Goal: Information Seeking & Learning: Learn about a topic

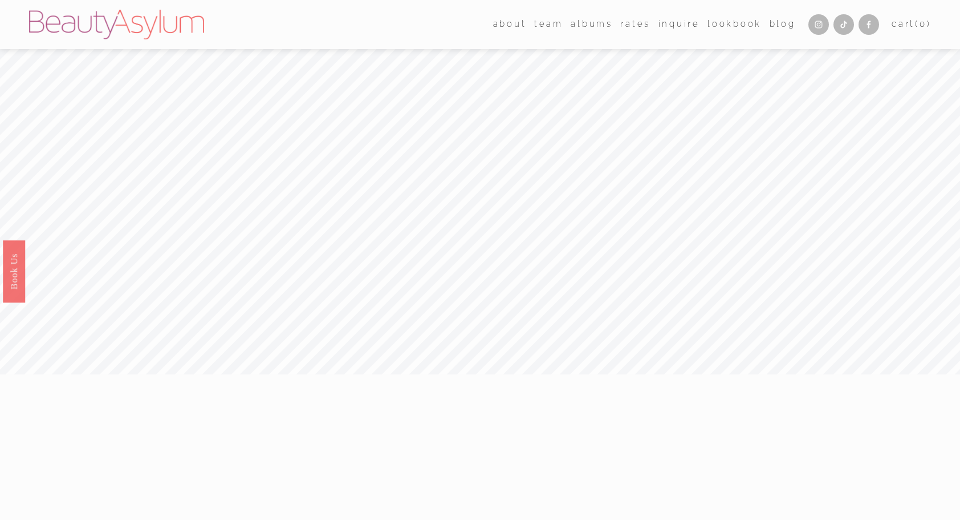
click at [638, 30] on link "Rates" at bounding box center [636, 24] width 30 height 17
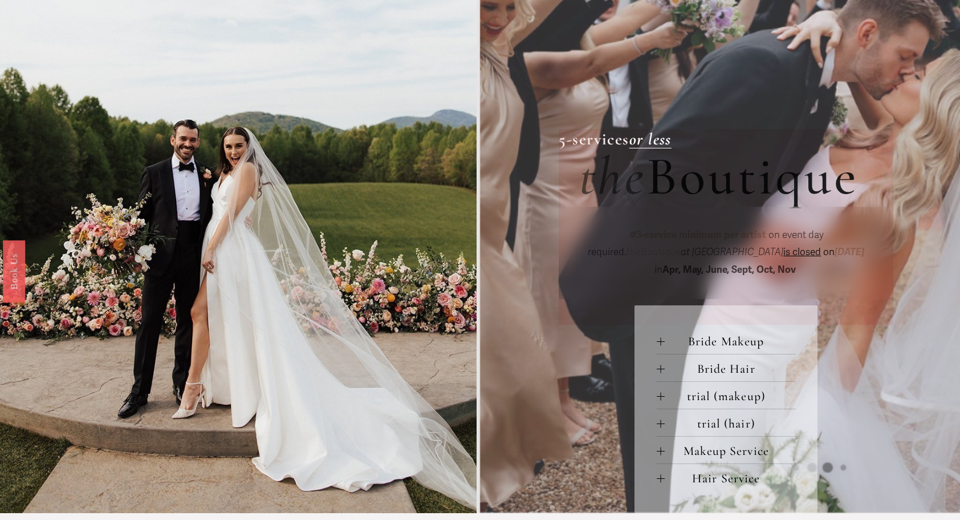
scroll to position [456, 0]
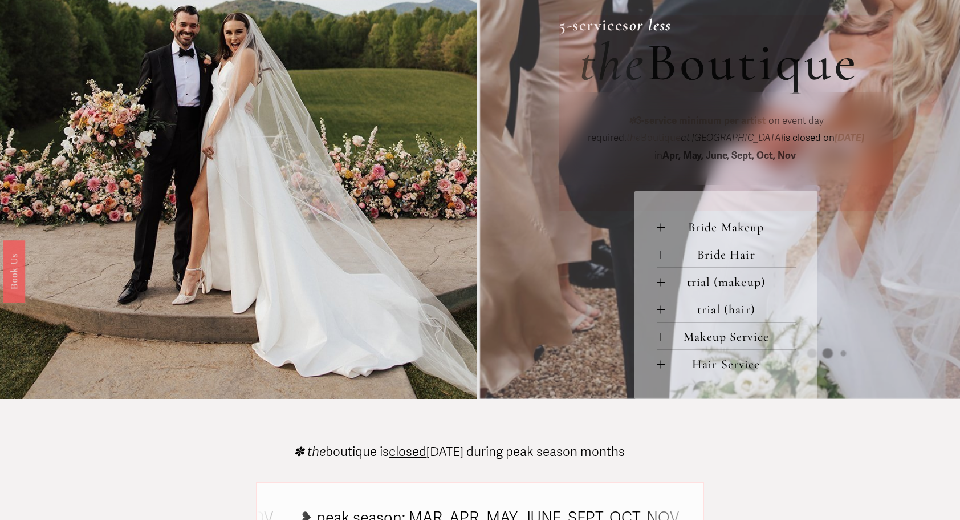
click at [738, 220] on button "Bride Makeup" at bounding box center [726, 226] width 139 height 27
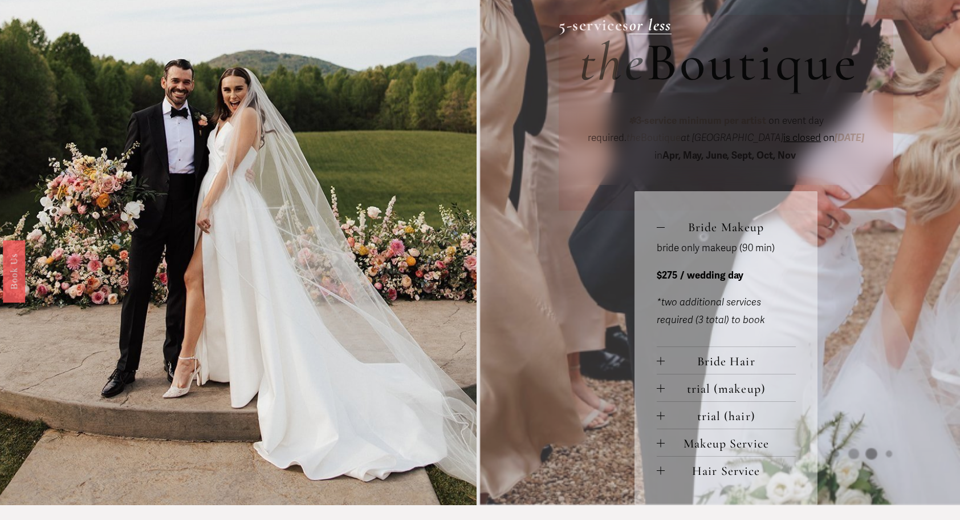
click at [738, 220] on button "Bride Makeup" at bounding box center [726, 226] width 139 height 27
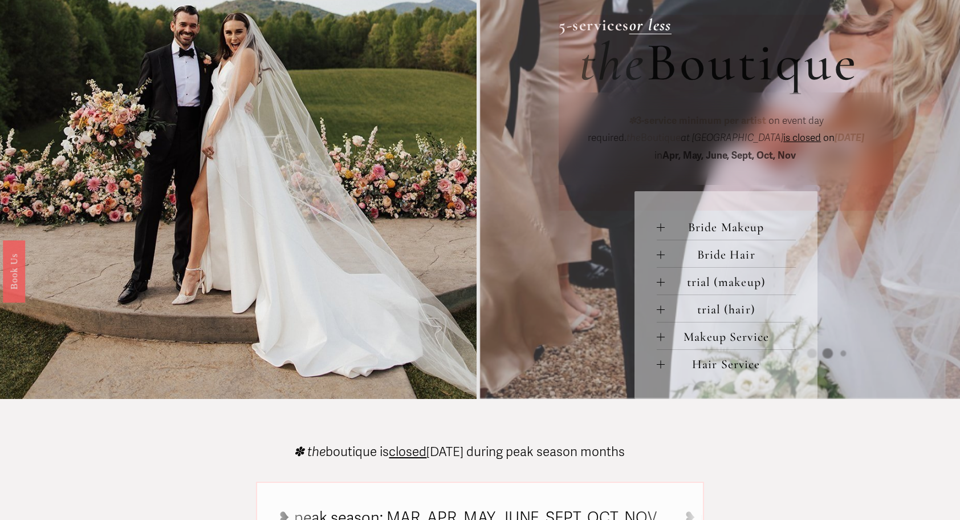
click at [733, 258] on span "Bride Hair" at bounding box center [730, 254] width 131 height 15
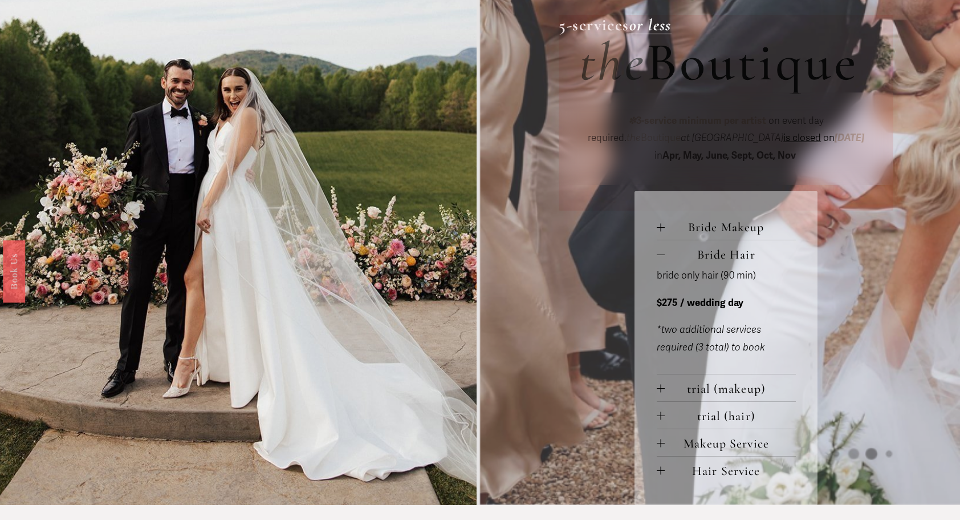
click at [731, 259] on span "Bride Hair" at bounding box center [730, 254] width 131 height 15
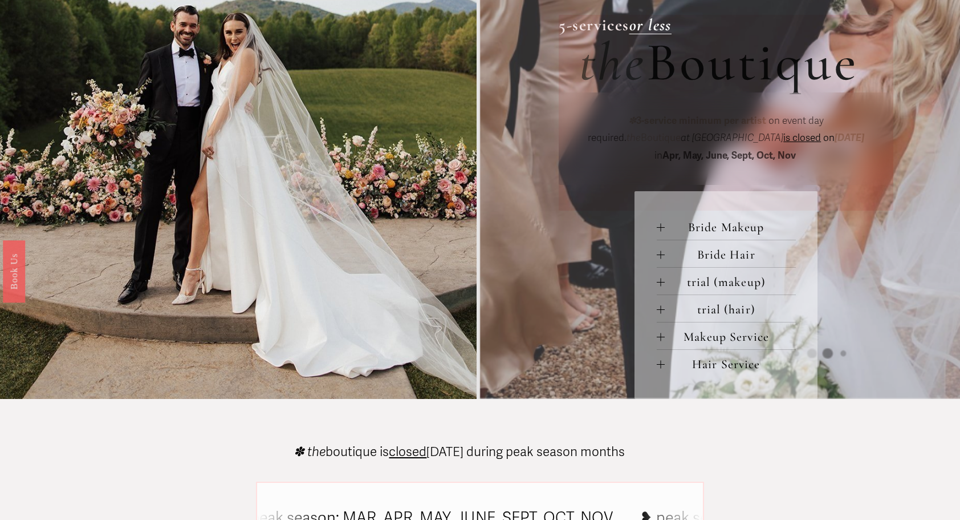
click at [723, 284] on span "trial (makeup)" at bounding box center [730, 281] width 131 height 15
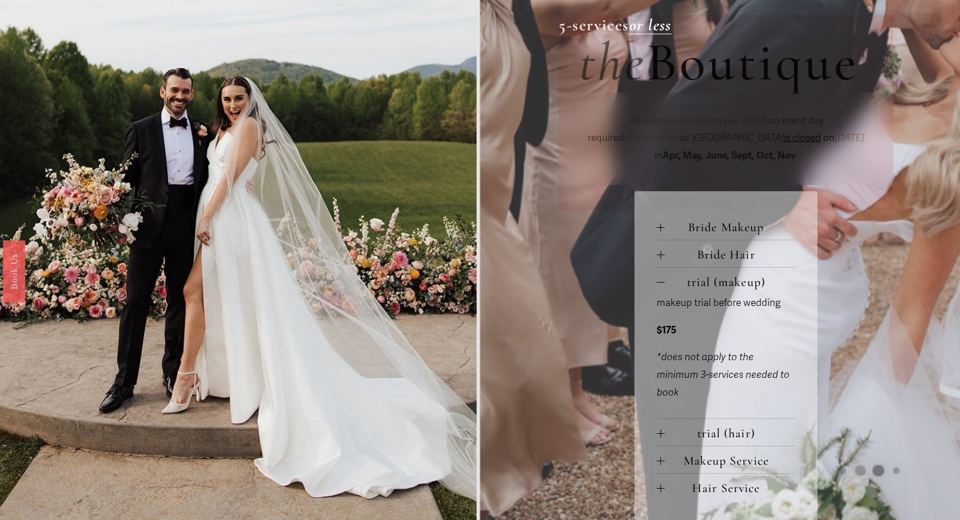
click at [723, 284] on span "trial (makeup)" at bounding box center [730, 281] width 131 height 15
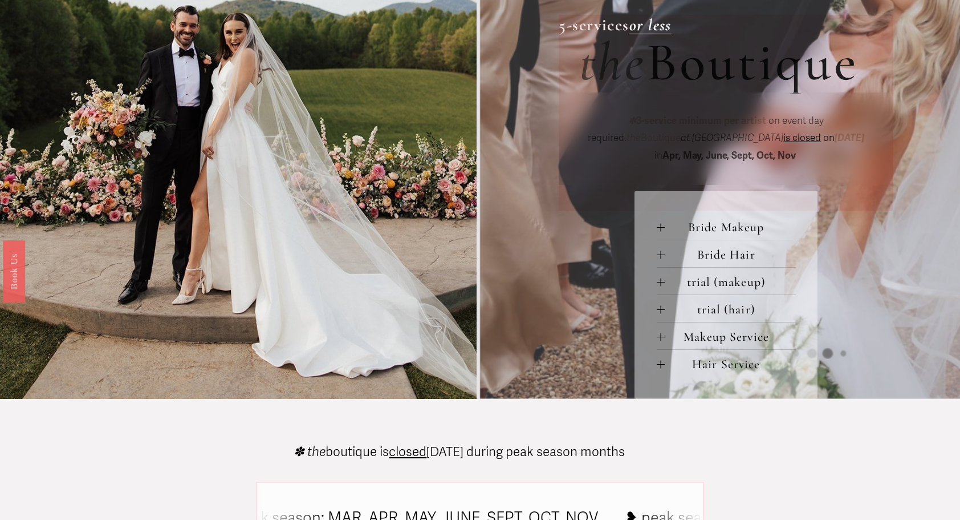
click at [722, 307] on span "trial (hair)" at bounding box center [730, 309] width 131 height 15
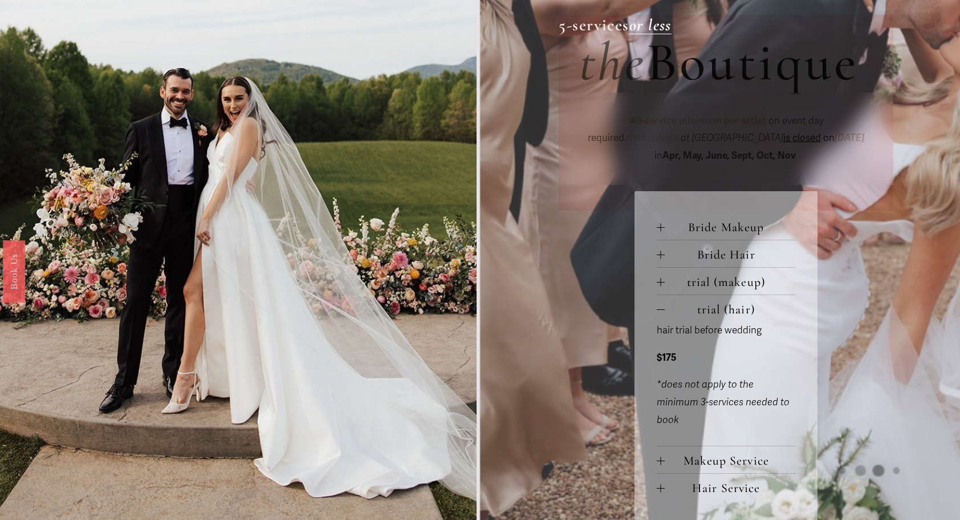
click at [722, 307] on span "trial (hair)" at bounding box center [730, 309] width 131 height 15
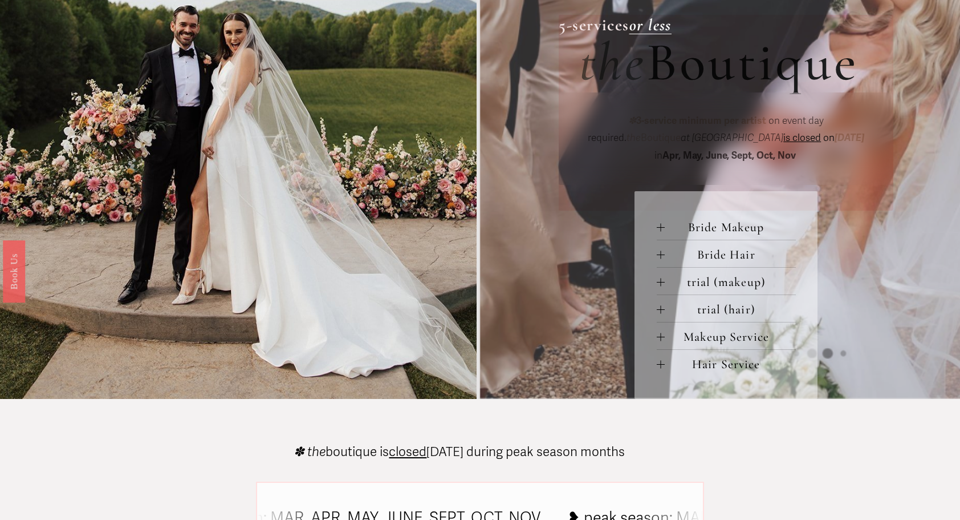
click at [733, 367] on span "Hair Service" at bounding box center [730, 363] width 131 height 15
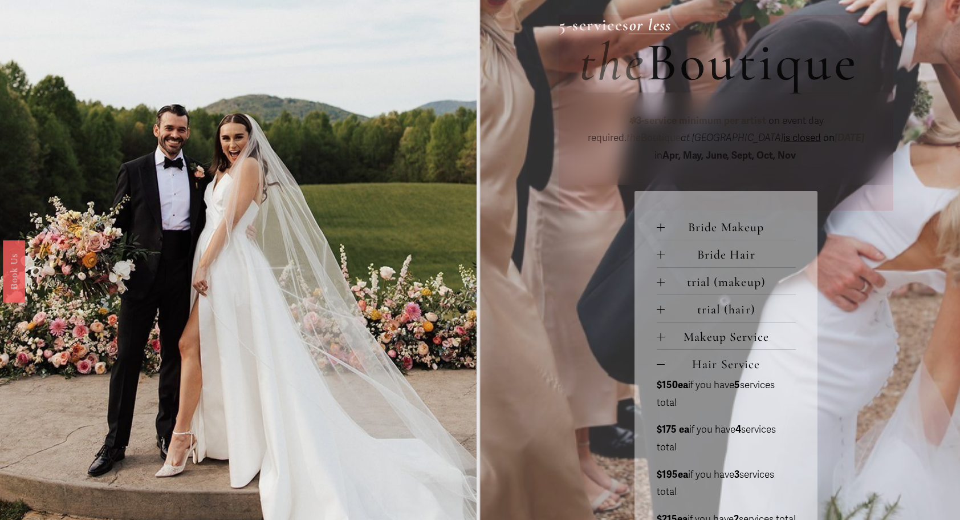
click at [733, 367] on span "Hair Service" at bounding box center [730, 363] width 131 height 15
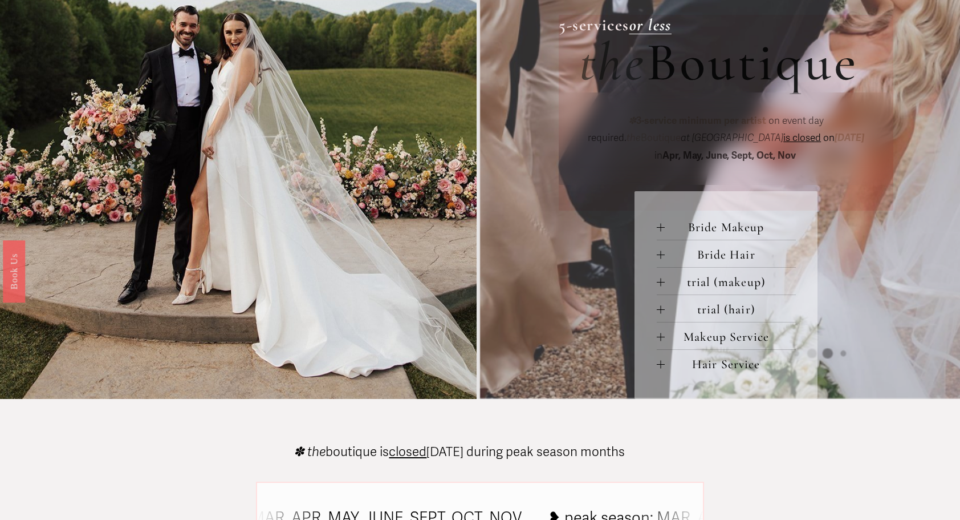
click at [737, 359] on span "Hair Service" at bounding box center [730, 363] width 131 height 15
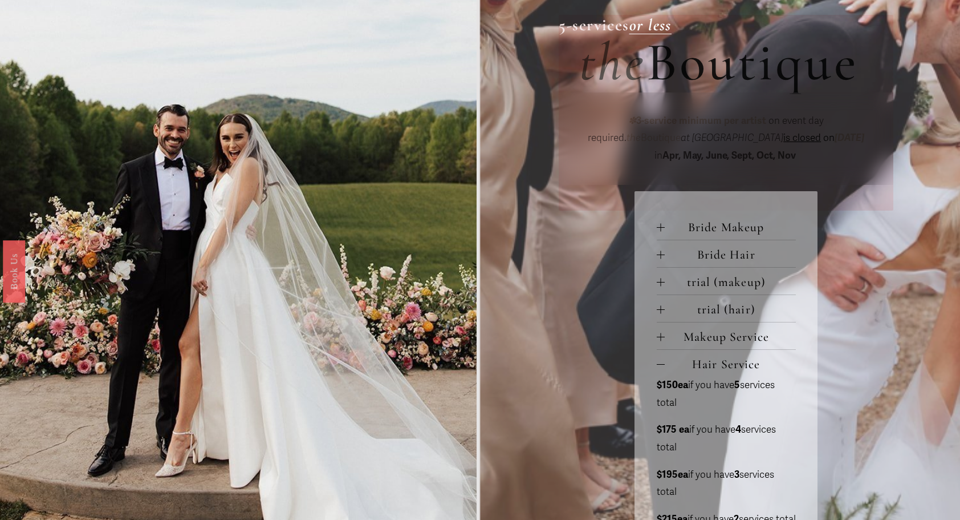
click at [737, 359] on span "Hair Service" at bounding box center [730, 363] width 131 height 15
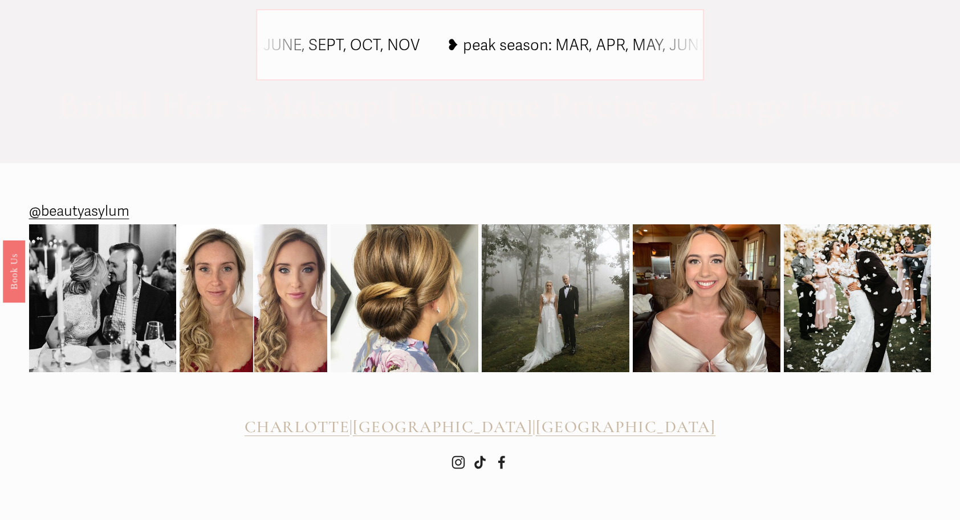
scroll to position [936, 0]
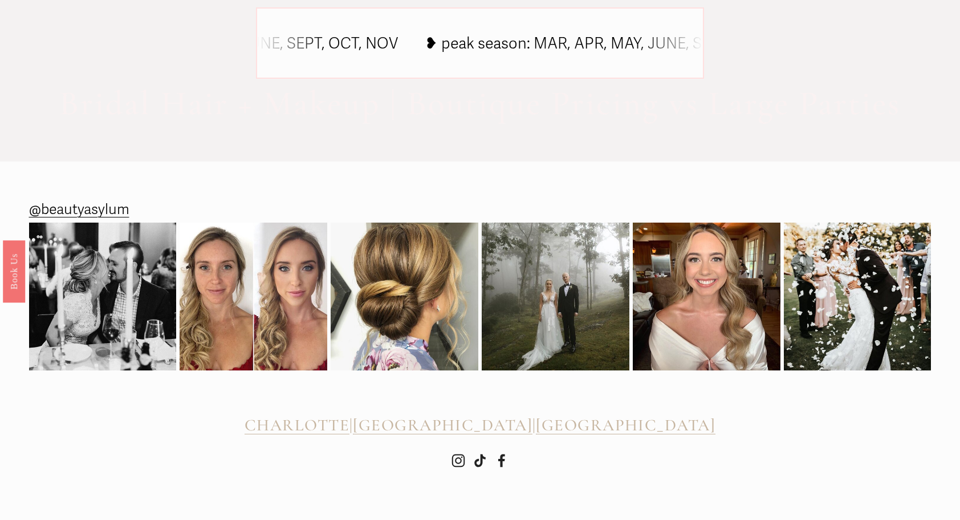
click at [346, 426] on span "CHARLOTTE" at bounding box center [297, 425] width 105 height 20
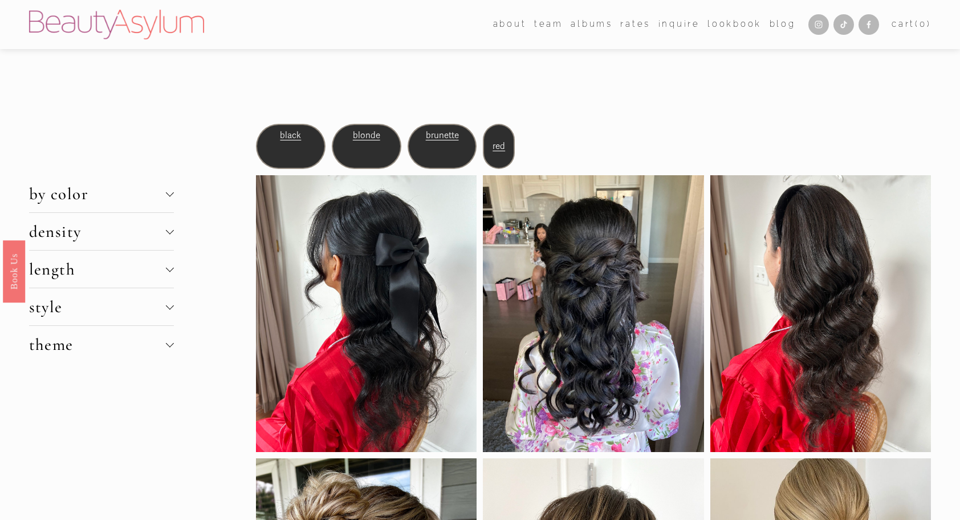
click at [159, 203] on span "by color" at bounding box center [97, 194] width 137 height 20
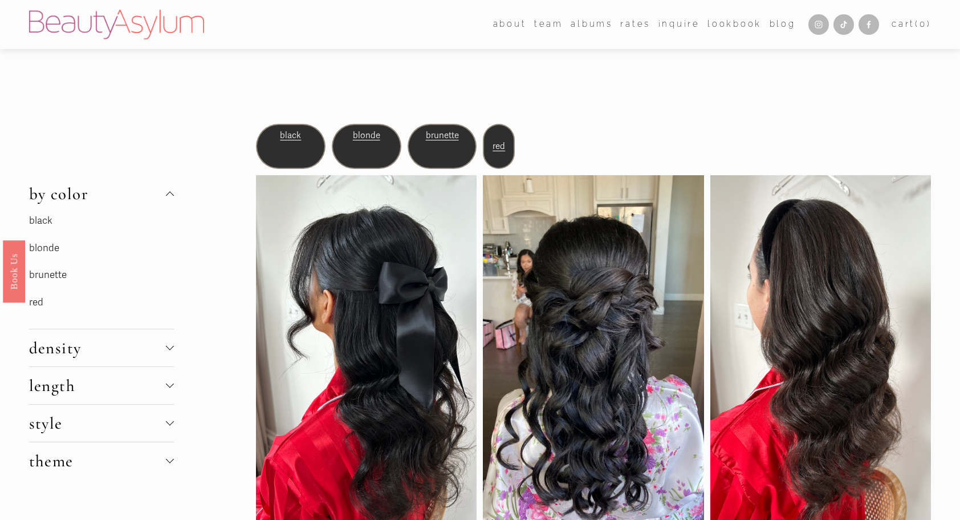
click at [47, 281] on link "brunette" at bounding box center [48, 275] width 38 height 12
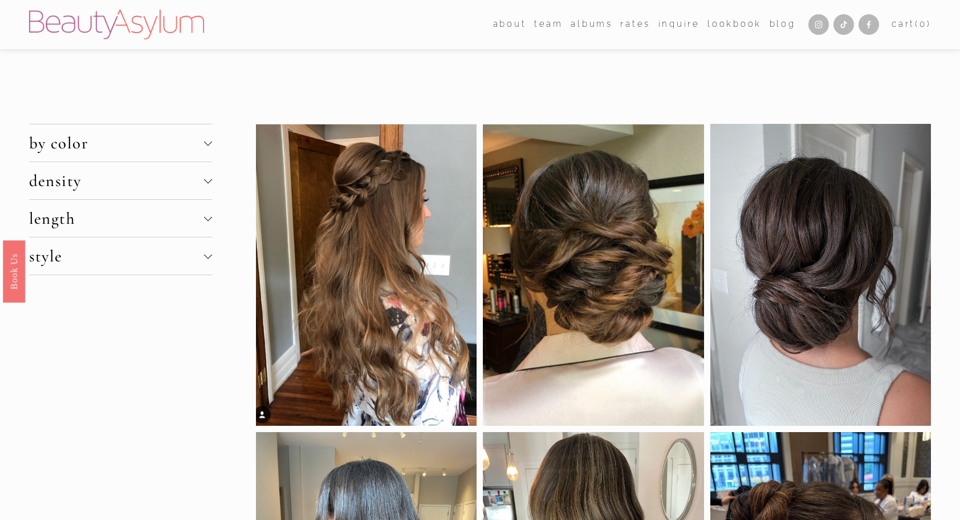
click at [144, 181] on span "density" at bounding box center [116, 181] width 175 height 20
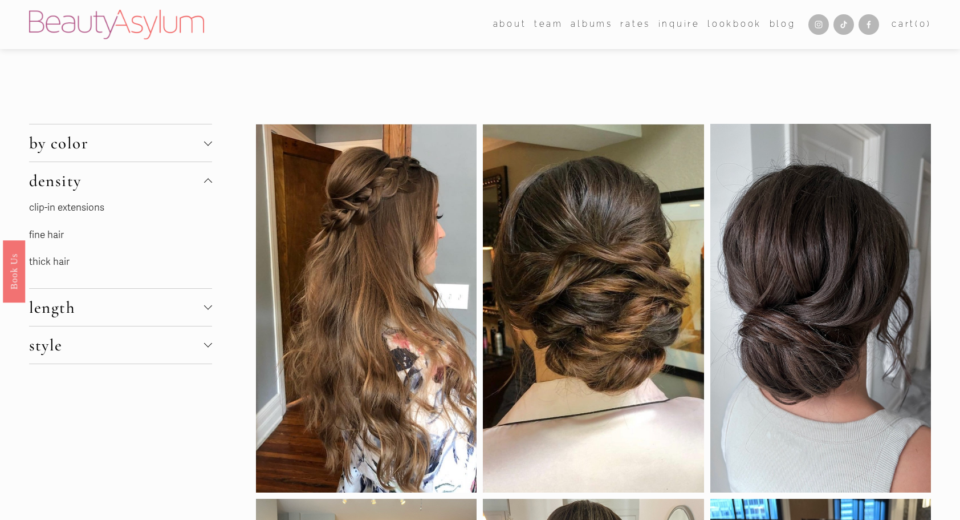
click at [47, 237] on link "fine hair" at bounding box center [46, 235] width 35 height 12
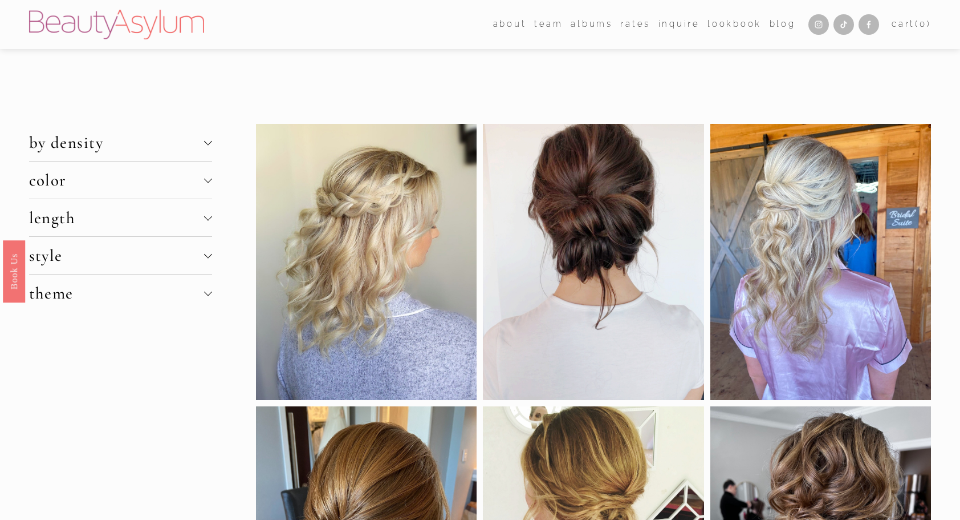
click at [156, 228] on button "length" at bounding box center [120, 217] width 183 height 37
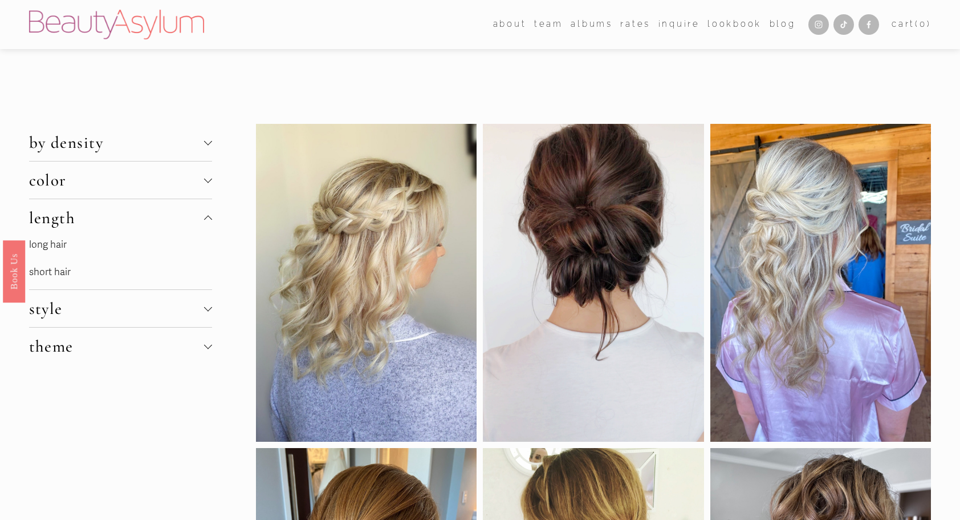
click at [52, 245] on link "long hair" at bounding box center [48, 244] width 38 height 12
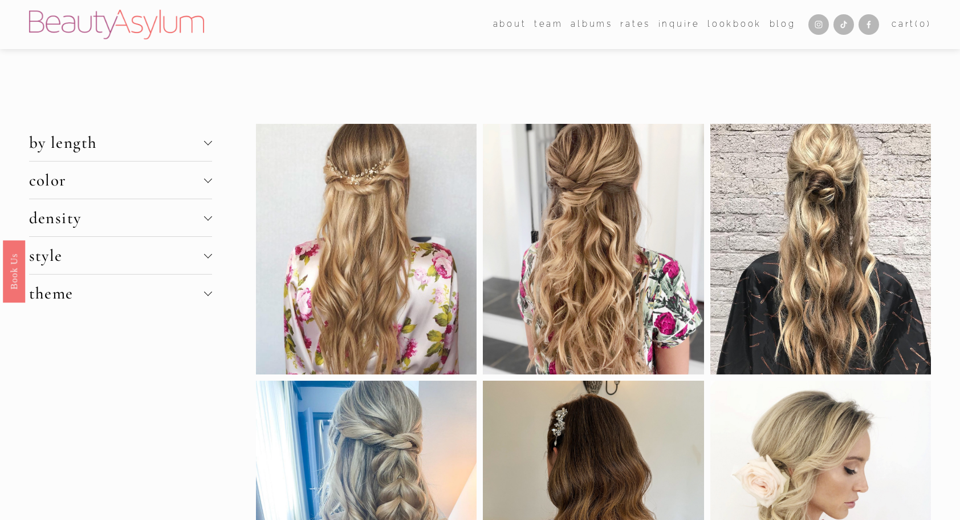
click at [168, 253] on span "style" at bounding box center [116, 255] width 175 height 20
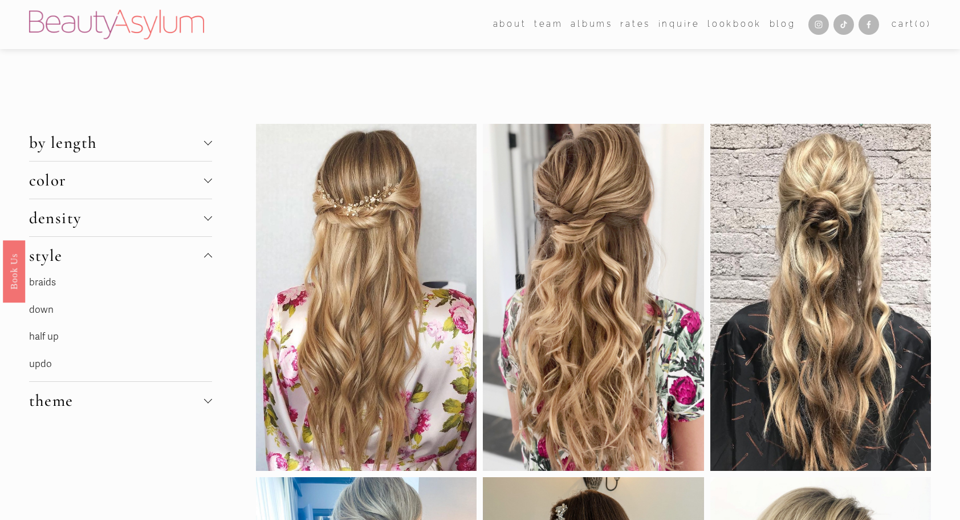
click at [42, 307] on link "down" at bounding box center [41, 309] width 25 height 12
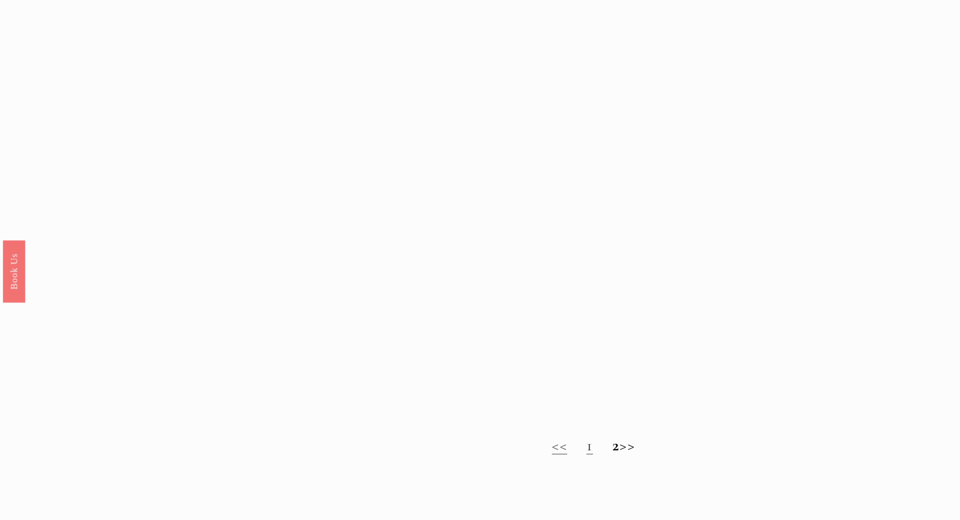
scroll to position [1141, 0]
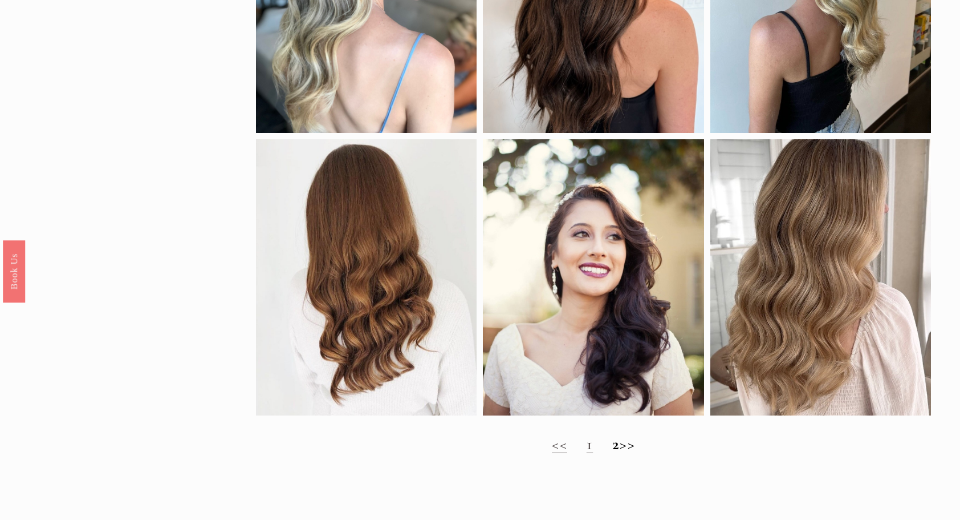
click at [613, 453] on strong "2" at bounding box center [616, 443] width 7 height 20
click at [587, 453] on link "1" at bounding box center [590, 443] width 6 height 20
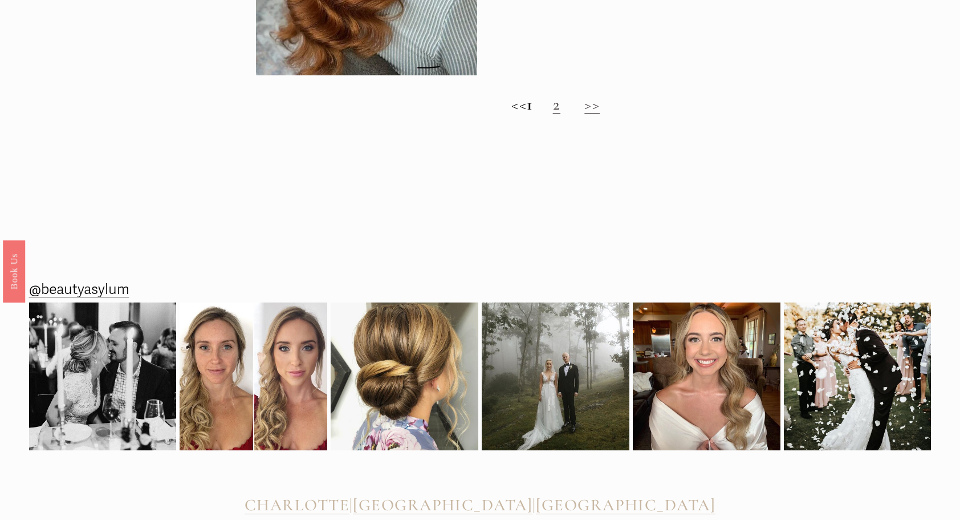
scroll to position [1832, 0]
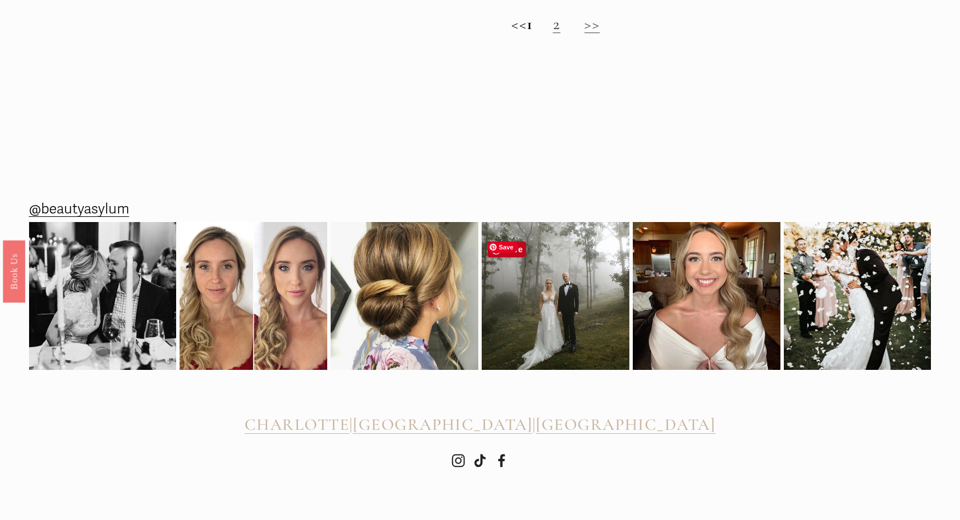
click at [547, 331] on img at bounding box center [556, 296] width 148 height 148
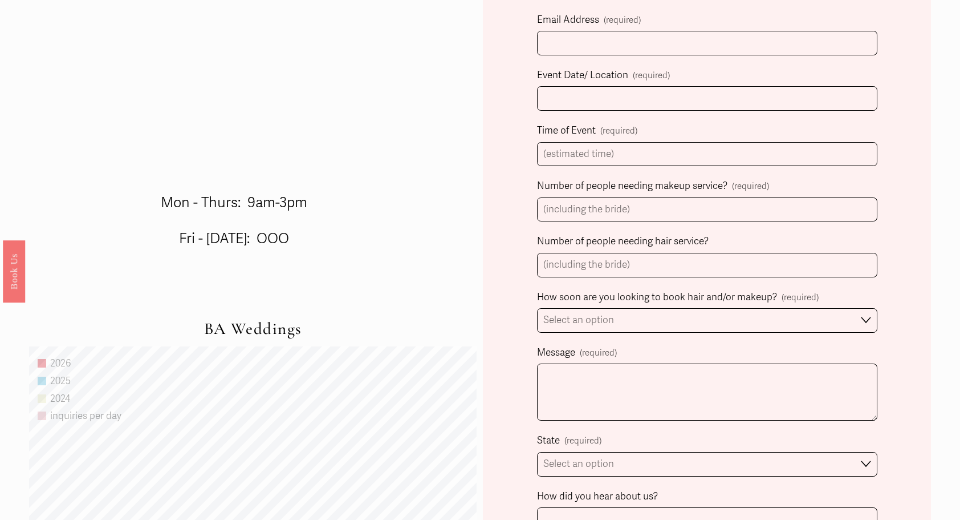
scroll to position [602, 0]
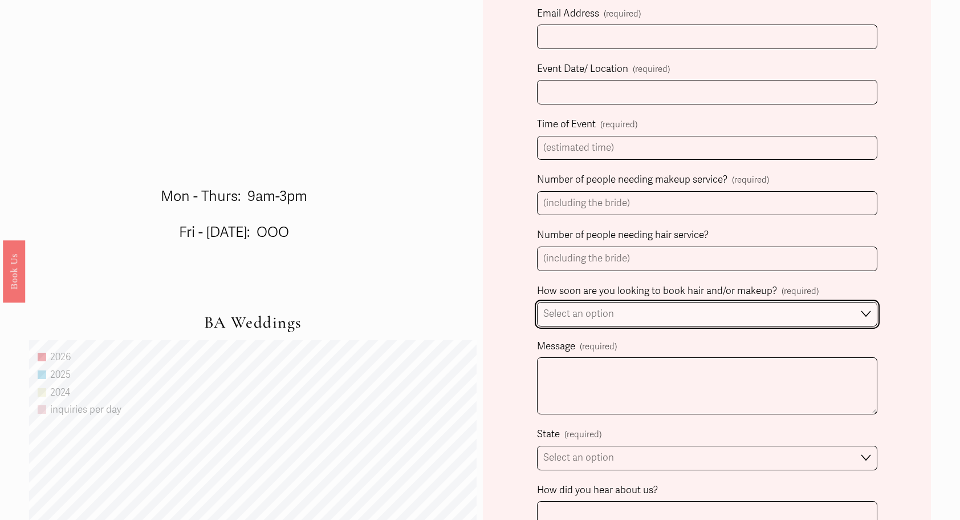
click at [861, 302] on select "Select an option Immediately 1-2 weeks I'm looking for information & not ready …" at bounding box center [707, 314] width 340 height 25
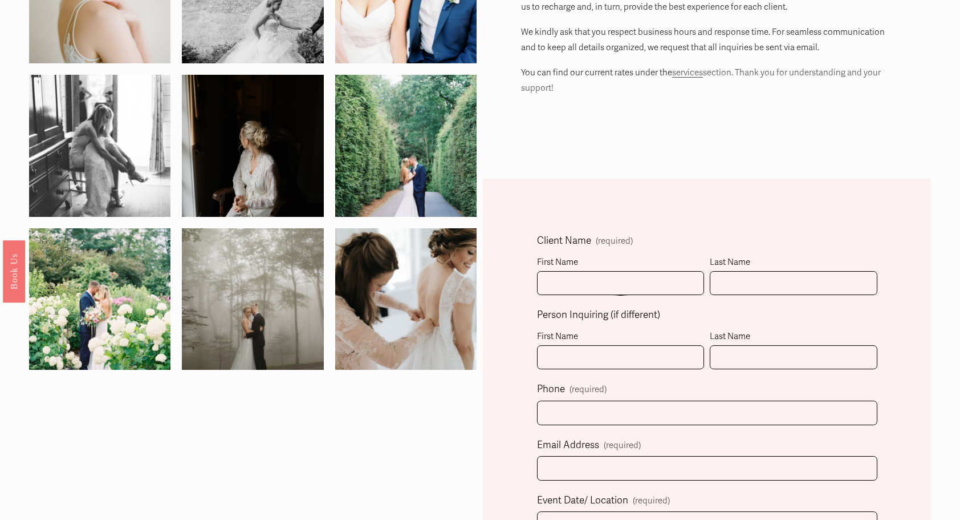
scroll to position [0, 0]
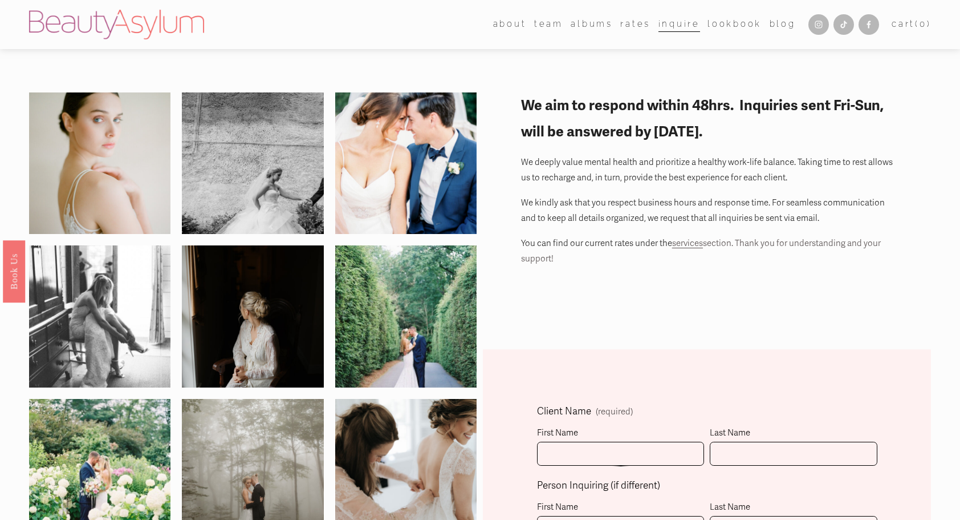
click at [643, 23] on link "Rates" at bounding box center [636, 24] width 30 height 17
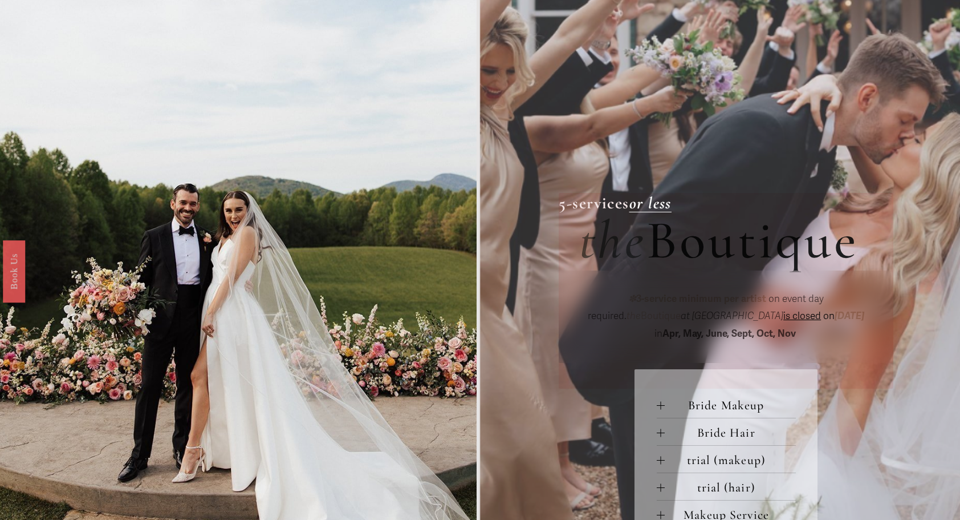
scroll to position [399, 0]
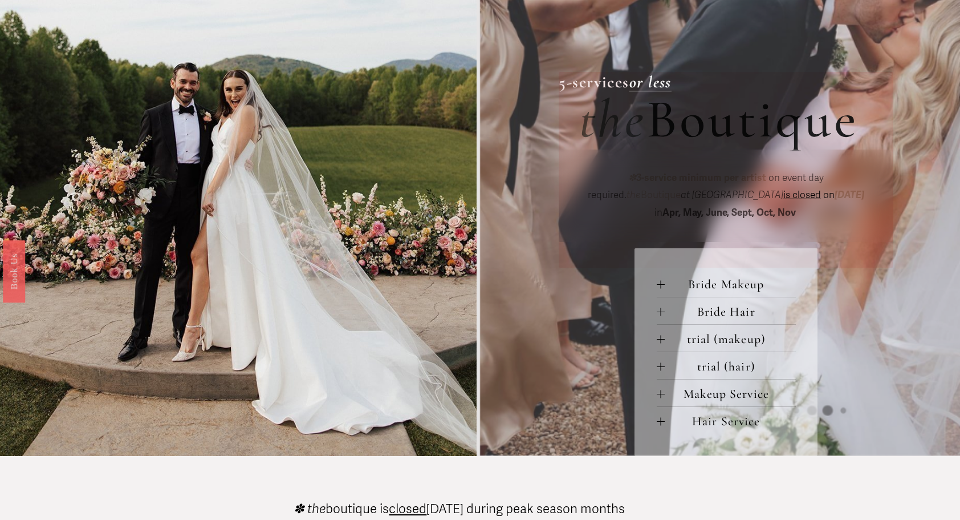
click at [755, 398] on span "Makeup Service" at bounding box center [730, 393] width 131 height 15
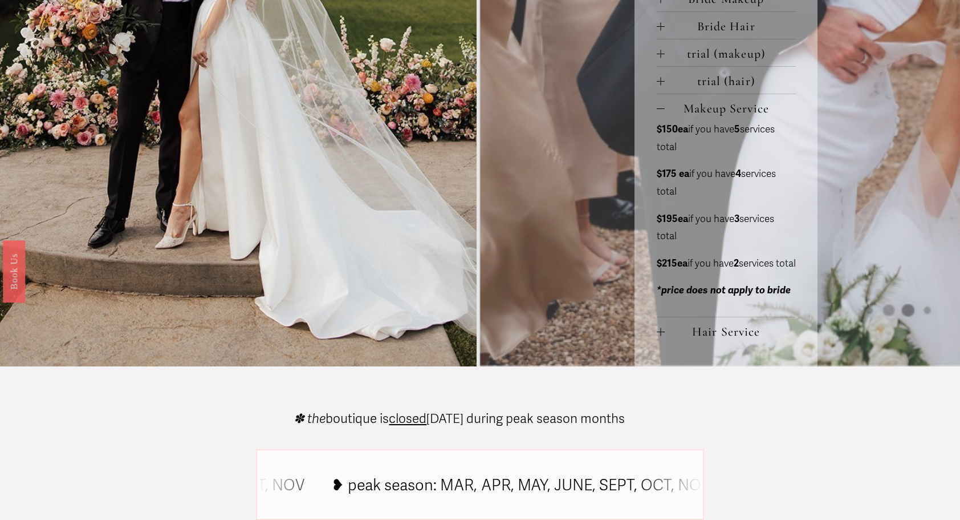
scroll to position [513, 0]
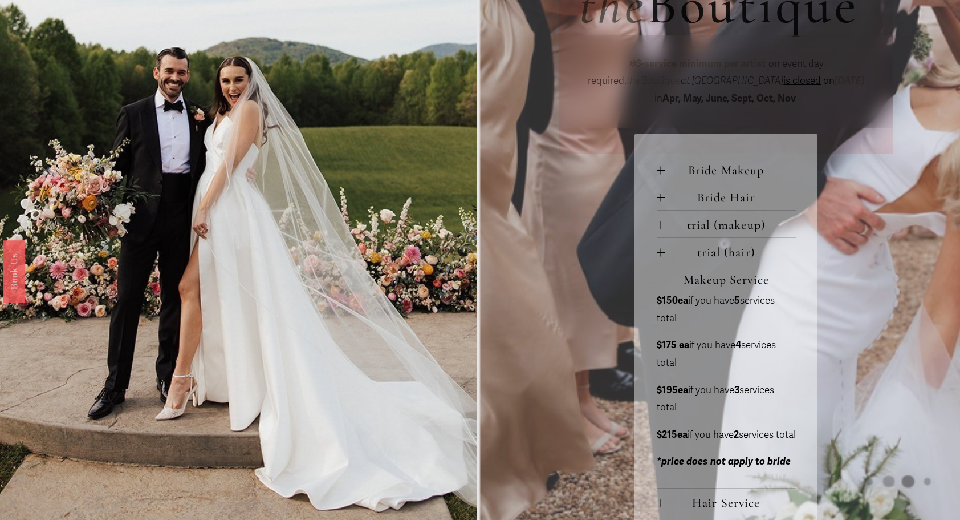
click at [710, 287] on span "Makeup Service" at bounding box center [730, 279] width 131 height 15
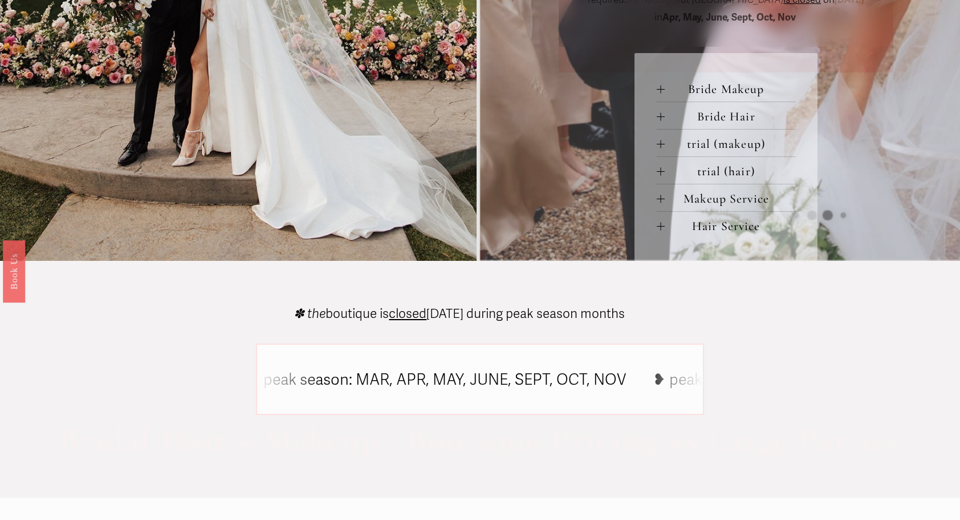
scroll to position [423, 0]
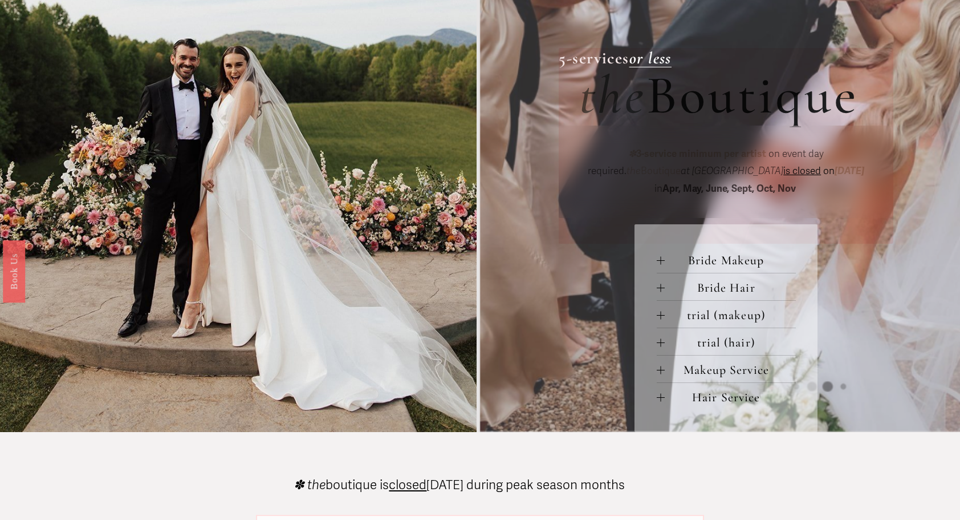
click at [725, 263] on span "Bride Makeup" at bounding box center [730, 260] width 131 height 15
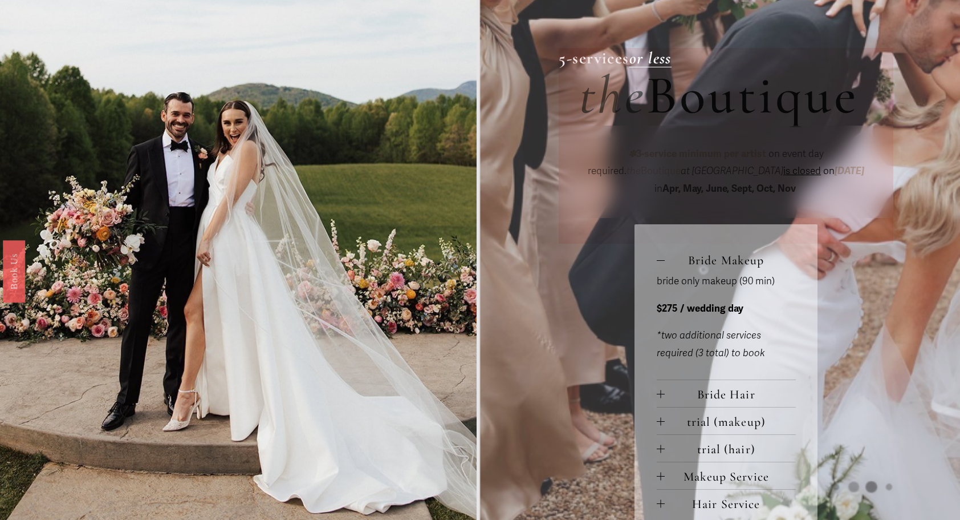
click at [748, 395] on span "Bride Hair" at bounding box center [730, 394] width 131 height 15
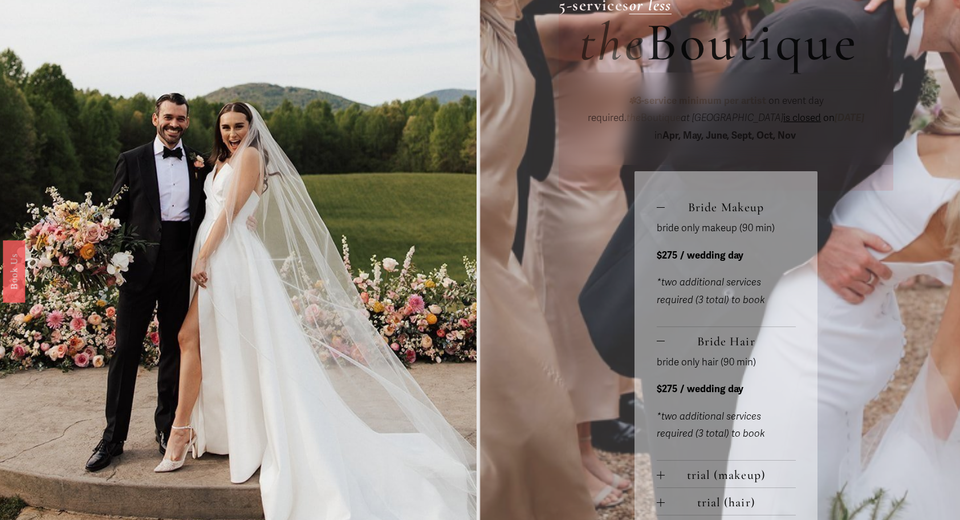
scroll to position [537, 0]
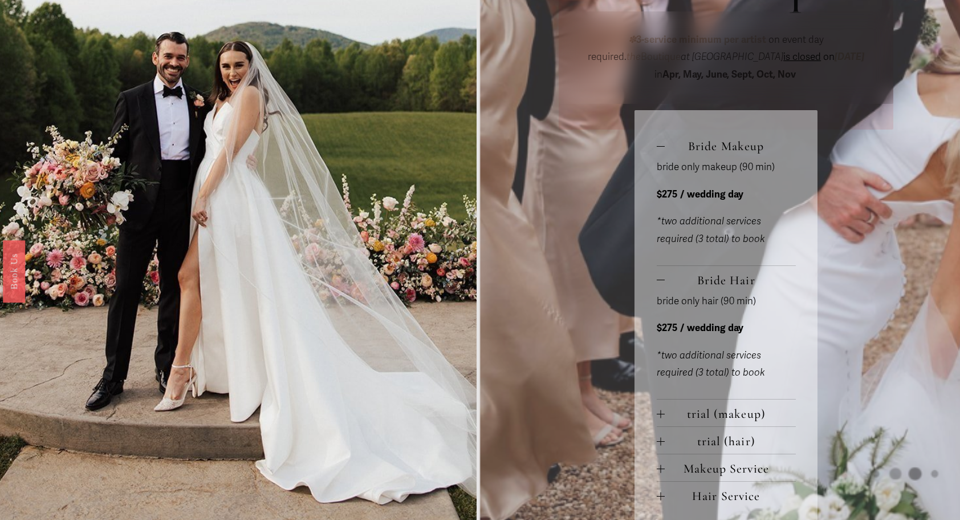
click at [736, 416] on span "trial (makeup)" at bounding box center [730, 413] width 131 height 15
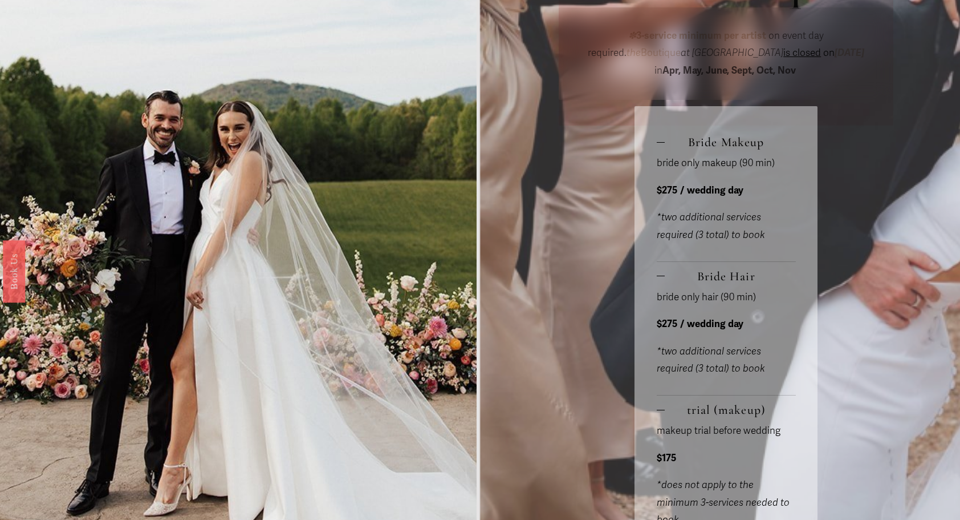
scroll to position [708, 0]
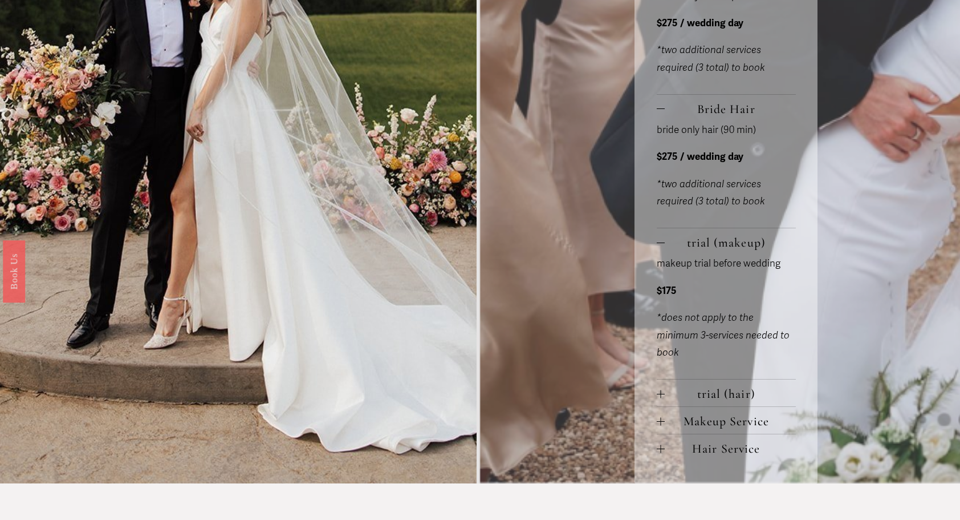
click at [743, 398] on span "trial (hair)" at bounding box center [730, 393] width 131 height 15
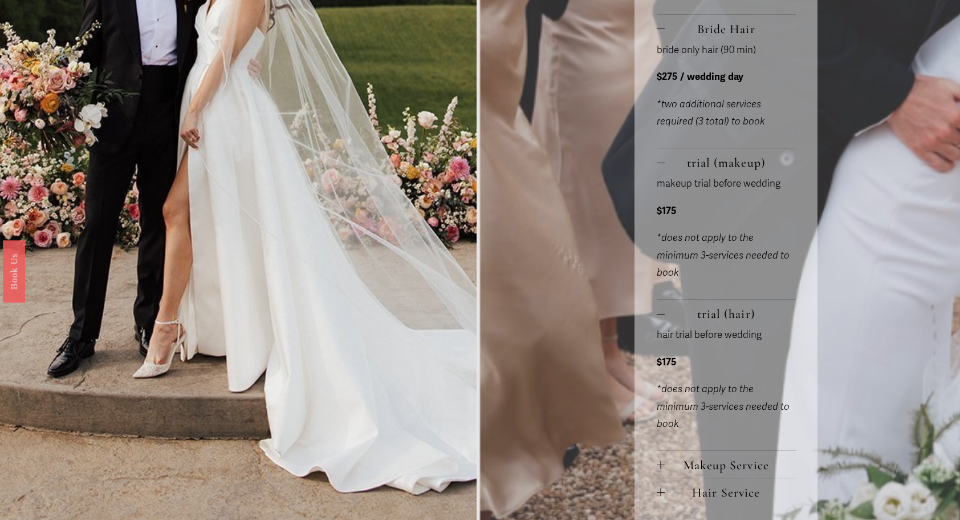
scroll to position [822, 0]
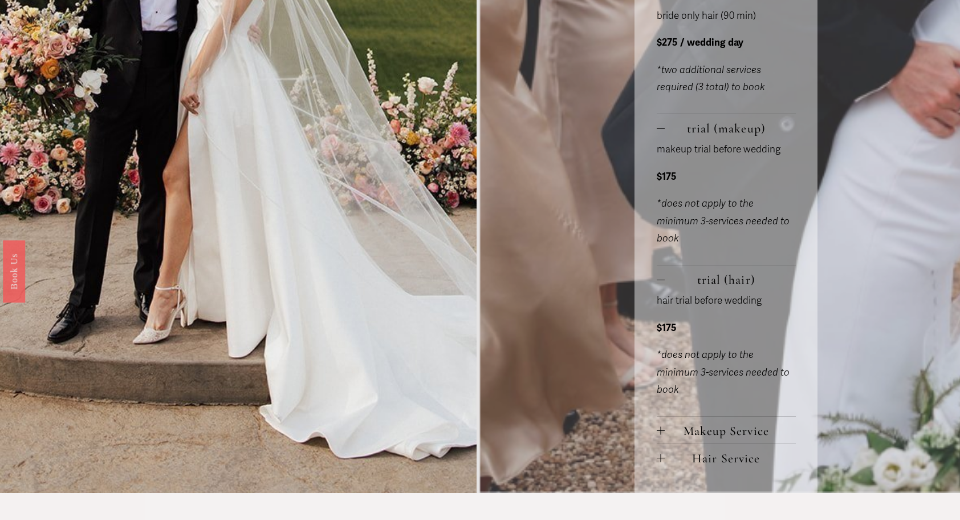
click at [760, 436] on span "Makeup Service" at bounding box center [730, 430] width 131 height 15
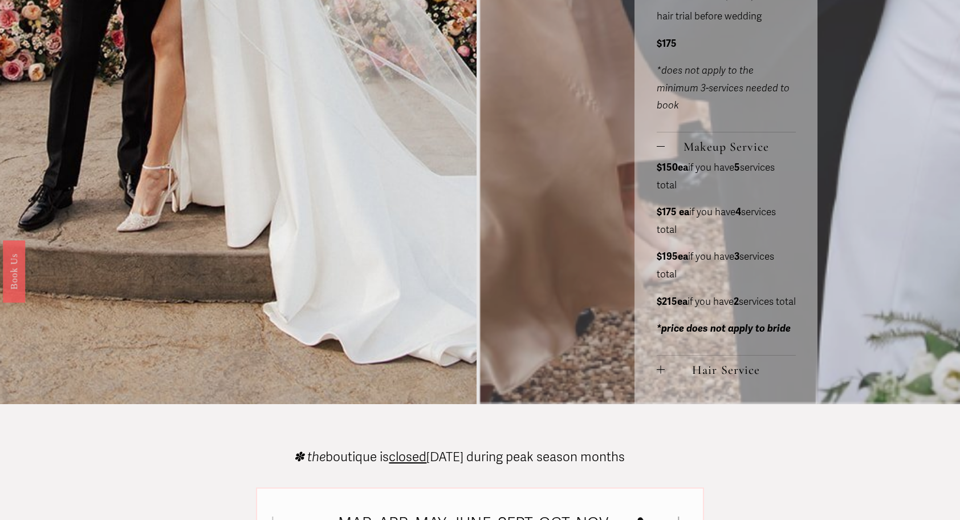
scroll to position [1108, 0]
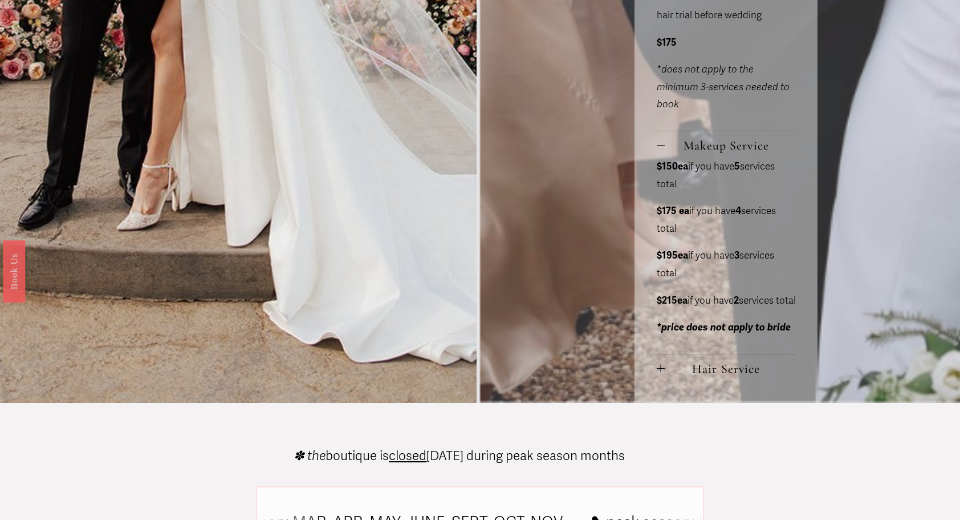
click at [753, 381] on button "Hair Service" at bounding box center [726, 367] width 139 height 27
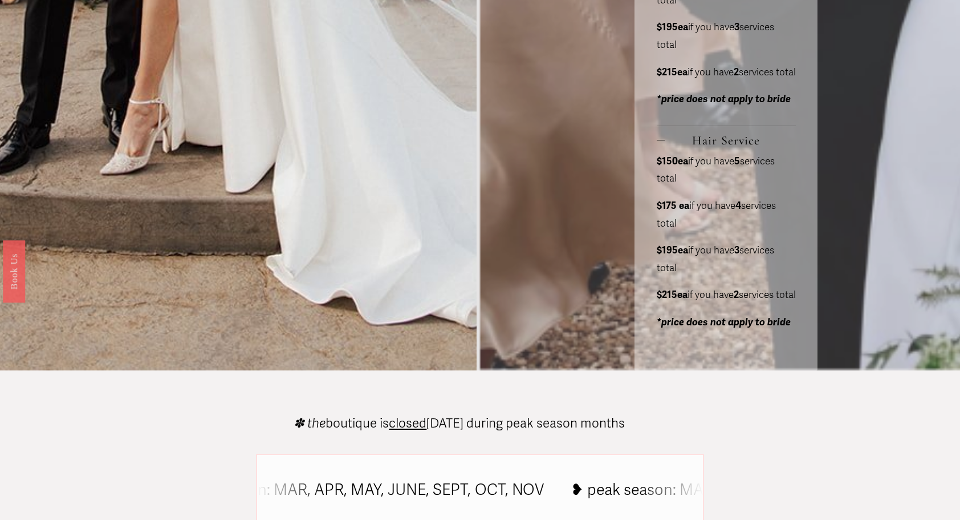
scroll to position [0, 0]
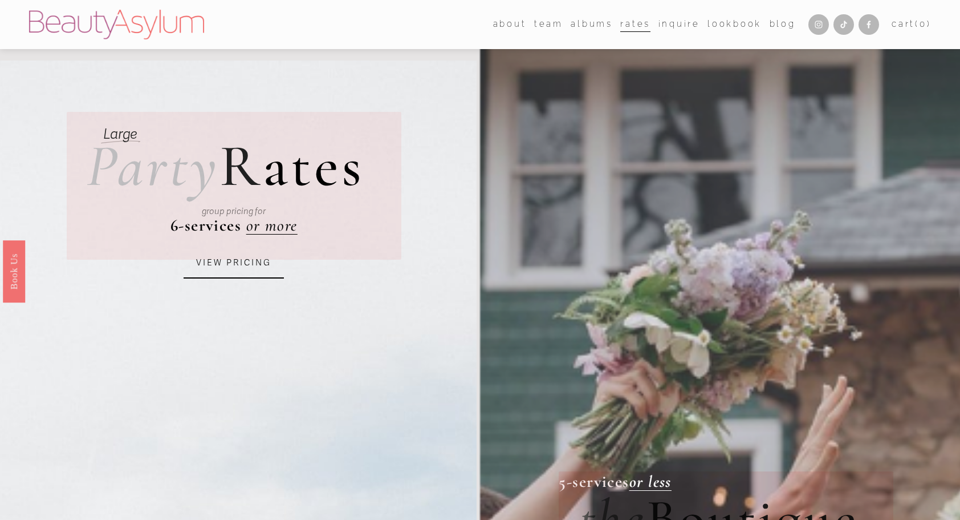
click at [722, 30] on link "Lookbook" at bounding box center [735, 24] width 54 height 17
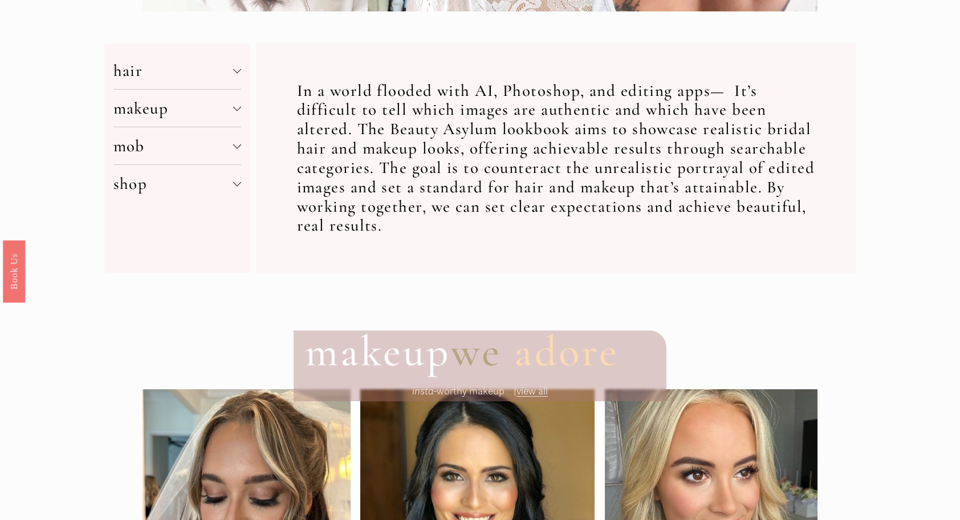
scroll to position [513, 0]
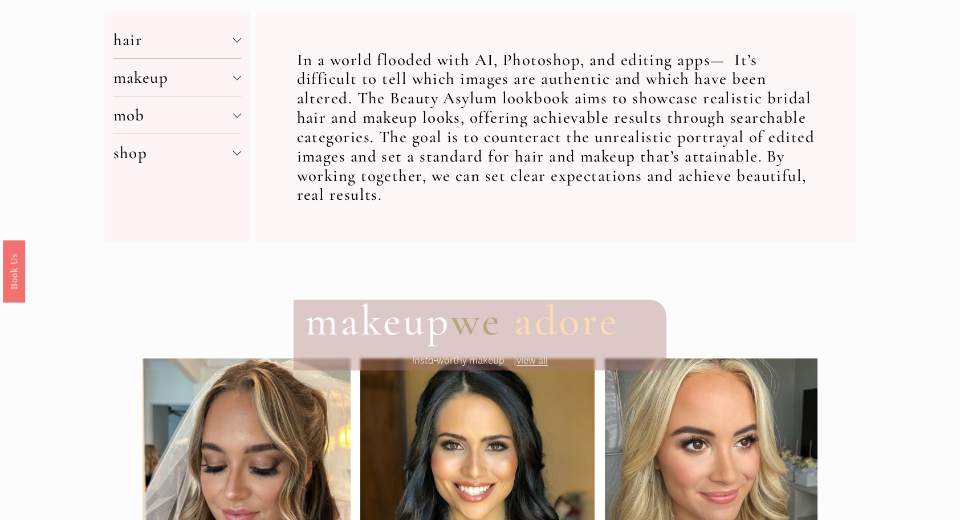
click at [185, 75] on span "makeup" at bounding box center [173, 77] width 120 height 20
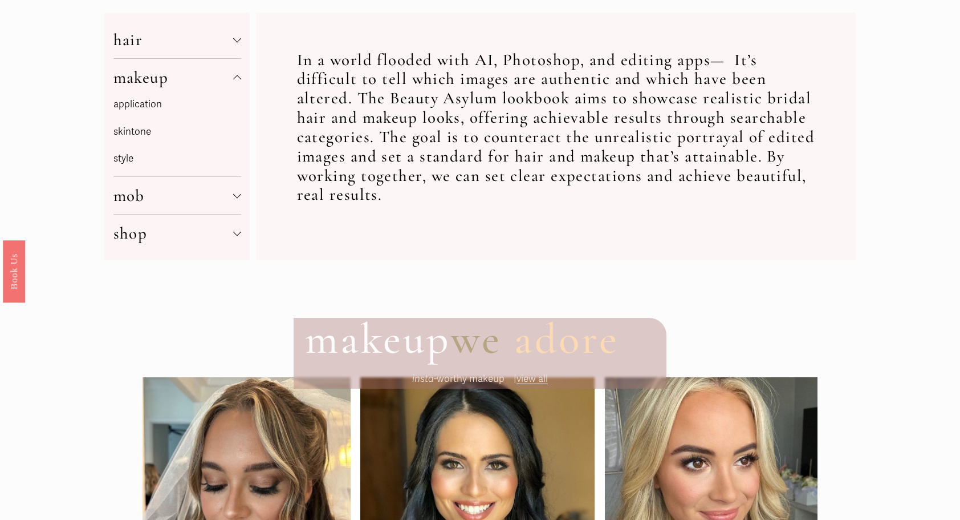
click at [144, 110] on link "application" at bounding box center [137, 104] width 48 height 12
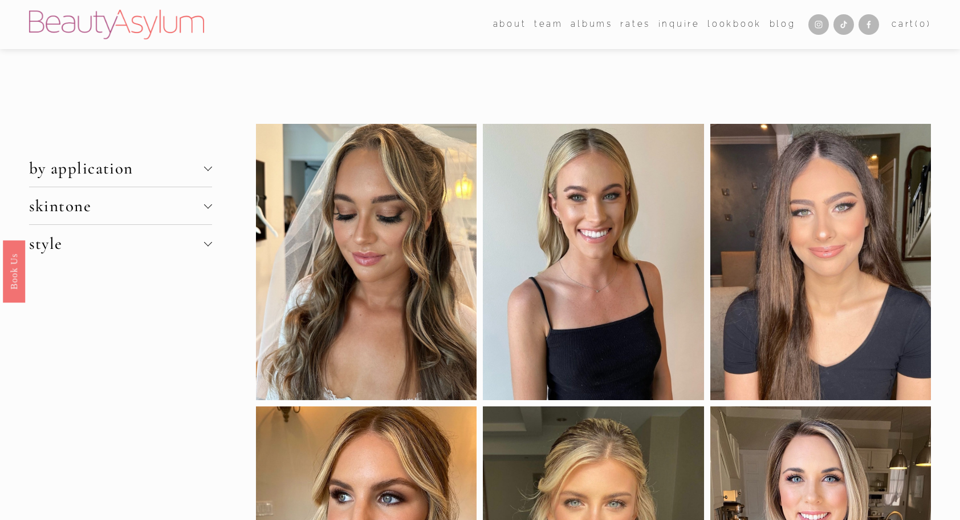
click at [197, 170] on span "by application" at bounding box center [116, 168] width 175 height 20
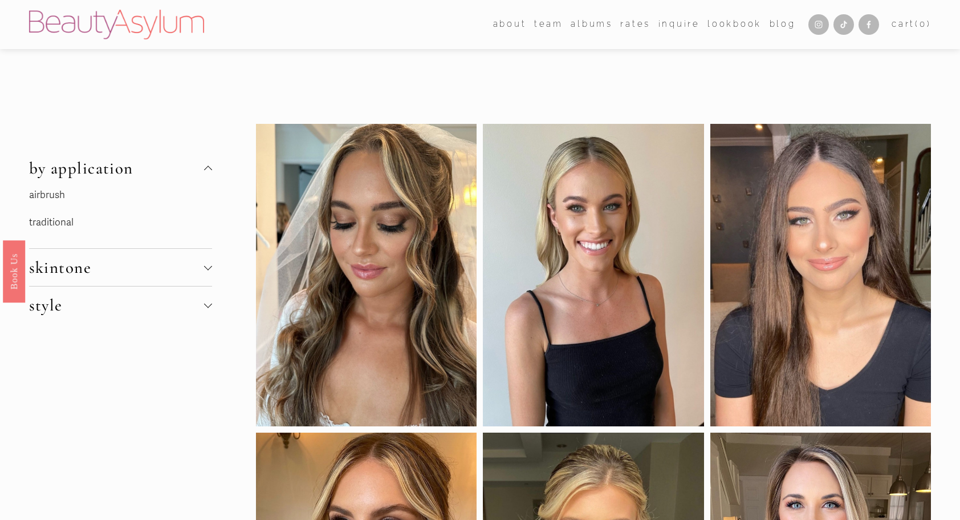
click at [58, 197] on link "airbrush" at bounding box center [47, 195] width 36 height 12
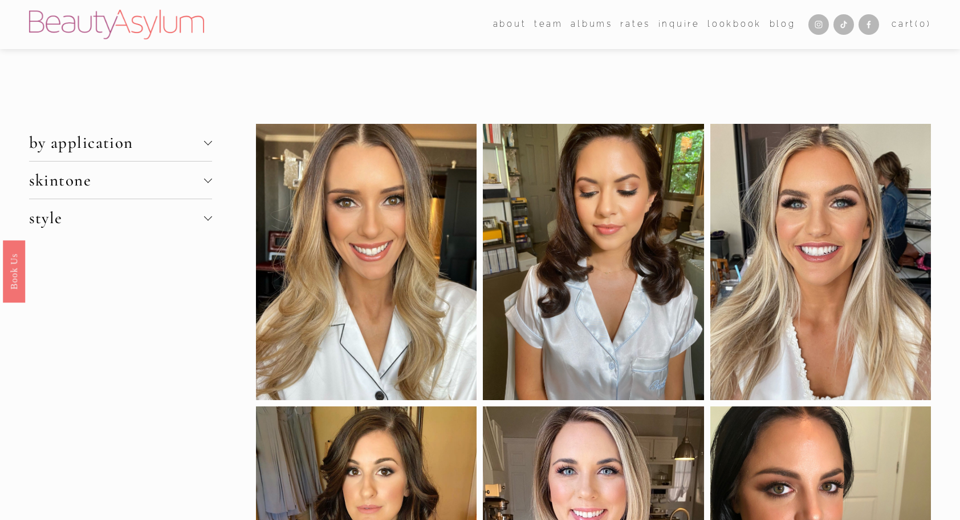
click at [158, 150] on span "by application" at bounding box center [116, 142] width 175 height 20
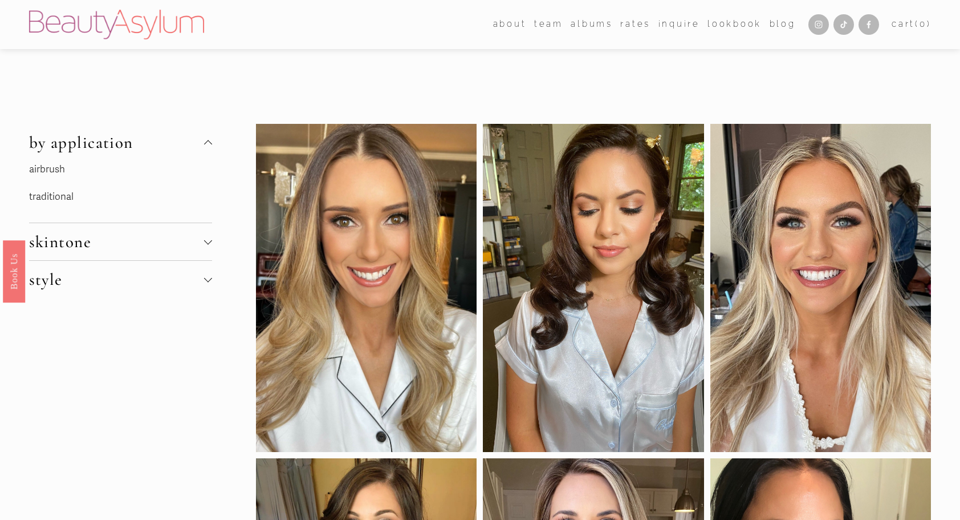
click at [58, 193] on link "traditional" at bounding box center [51, 196] width 44 height 12
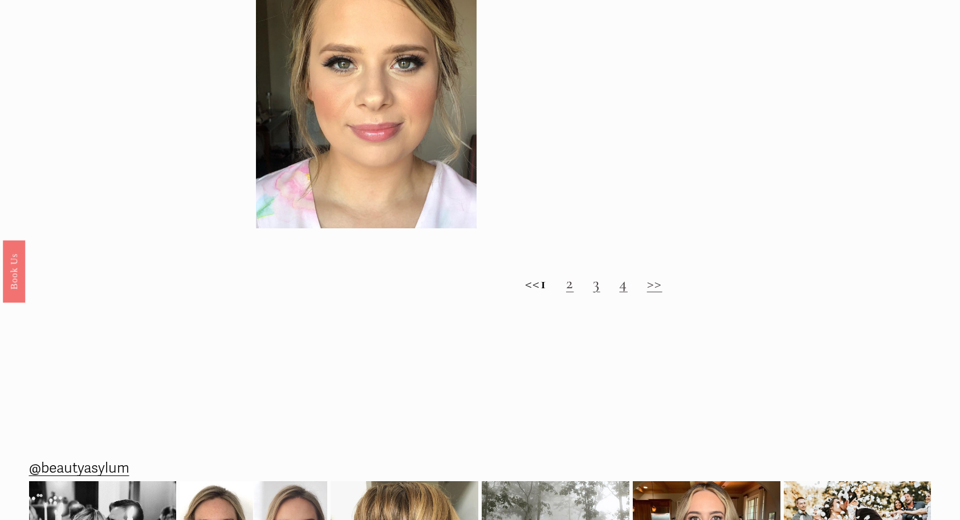
scroll to position [1483, 0]
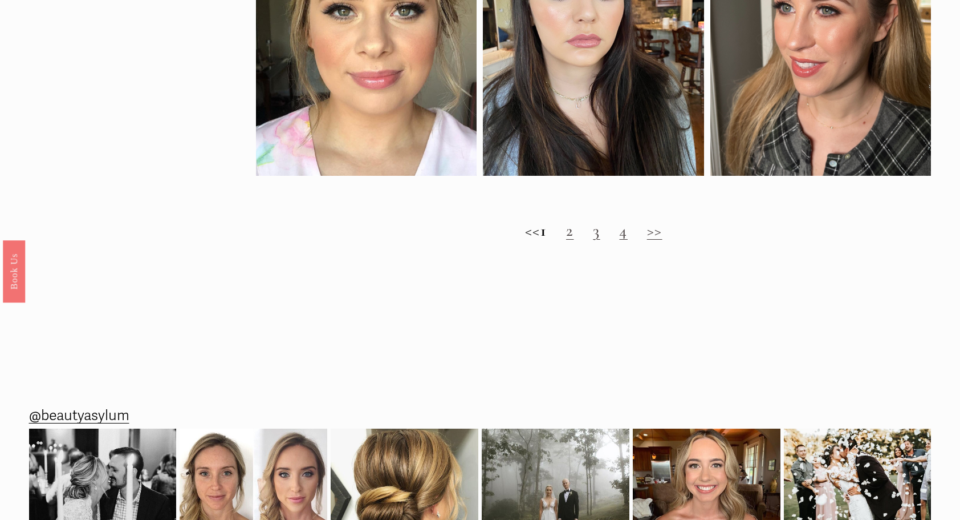
click at [574, 240] on link "2" at bounding box center [569, 230] width 7 height 20
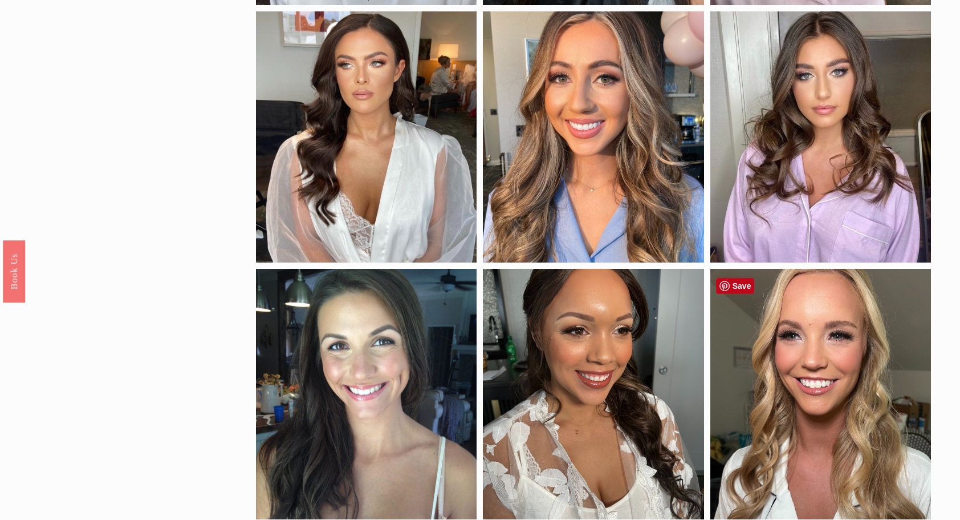
scroll to position [456, 0]
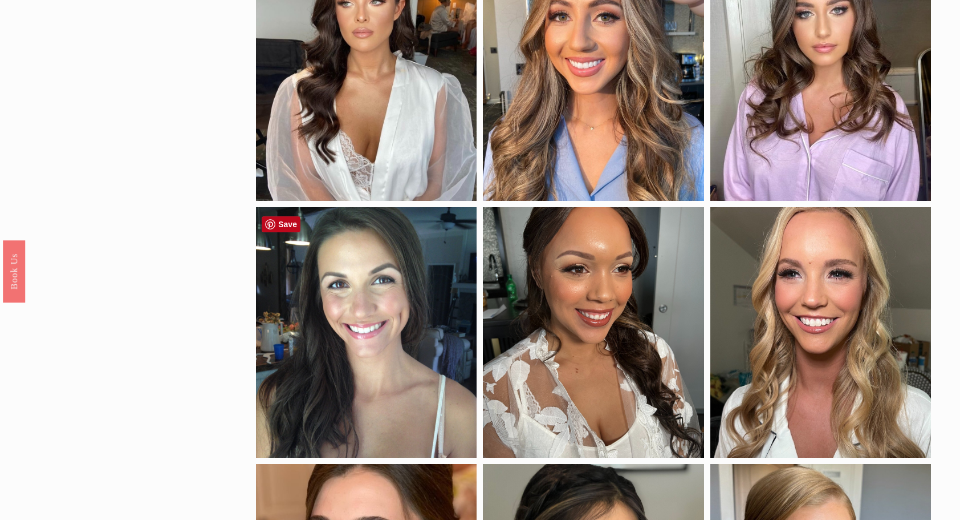
click at [409, 330] on div at bounding box center [366, 332] width 221 height 250
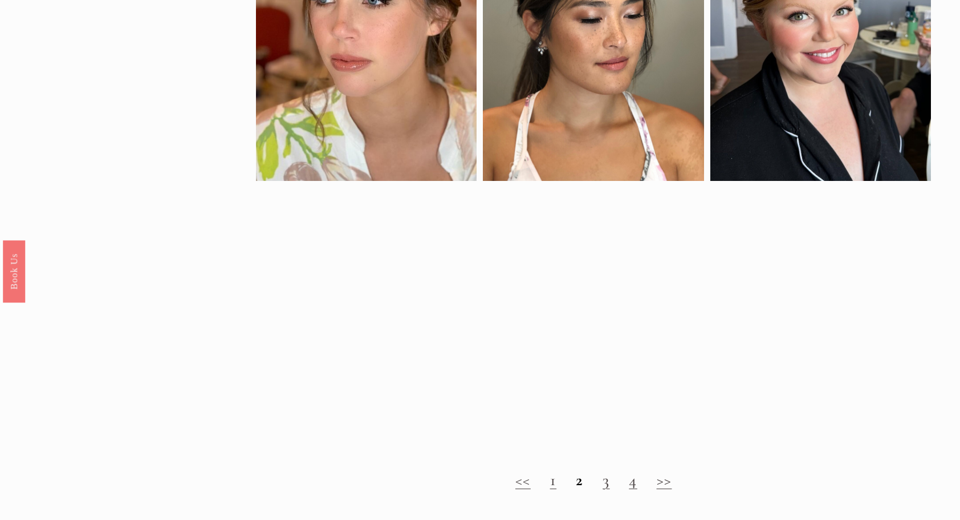
scroll to position [1027, 0]
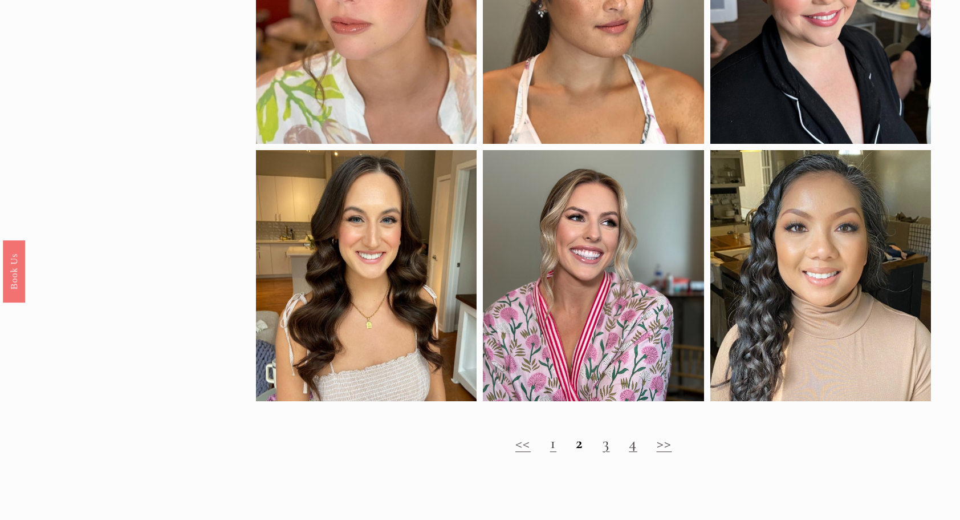
click at [599, 452] on h2 "<< 1 2 3 4 >>" at bounding box center [593, 442] width 675 height 19
click at [608, 452] on link "3" at bounding box center [606, 442] width 7 height 20
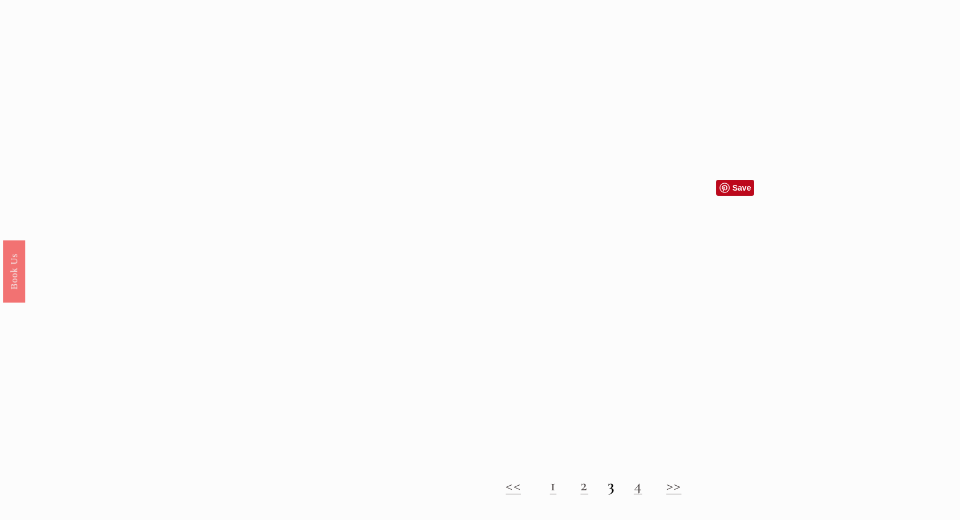
scroll to position [1141, 0]
